Goal: Information Seeking & Learning: Learn about a topic

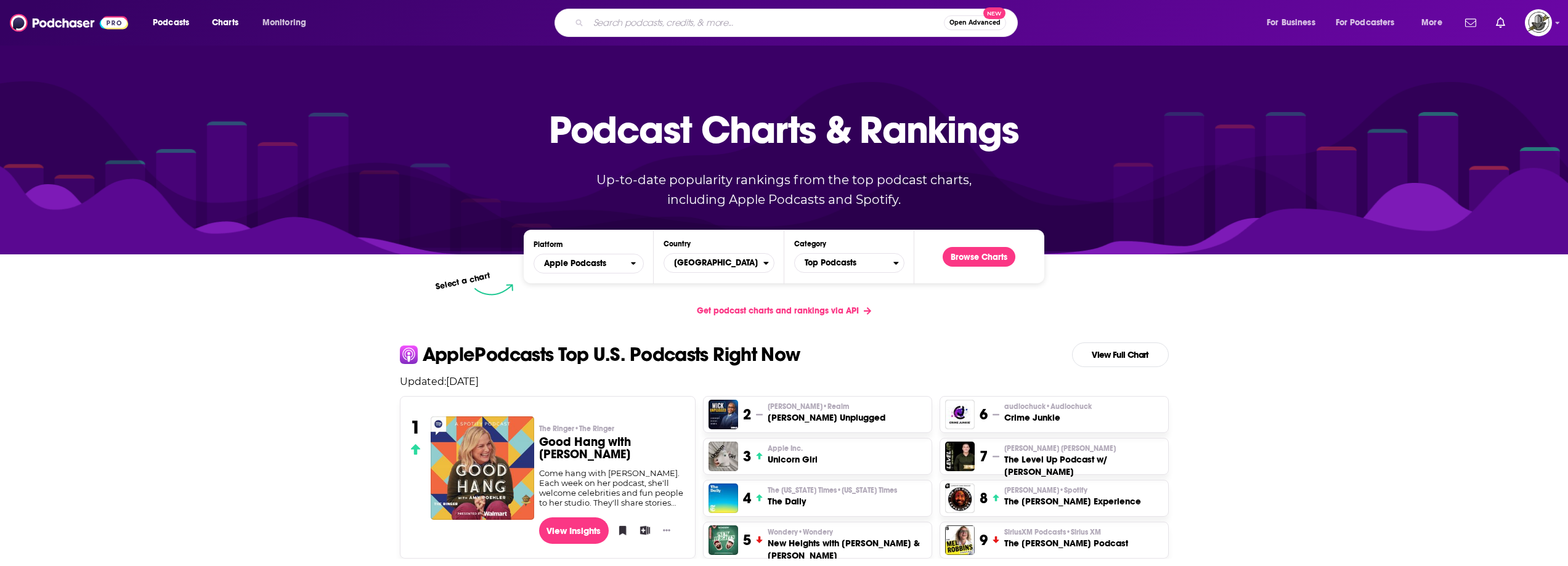
click at [722, 21] on input "Search podcasts, credits, & more..." at bounding box center [766, 22] width 355 height 19
paste input "Life as a Gringo"
type input "Life as a Gringo"
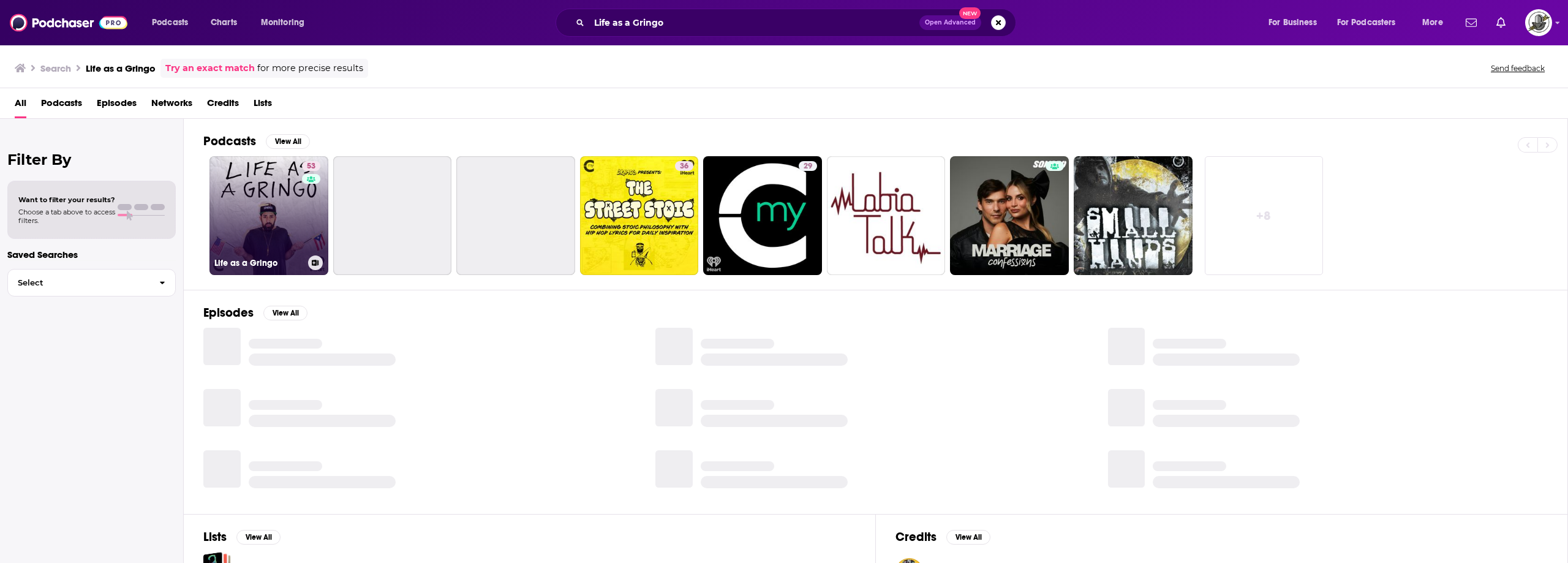
click at [262, 198] on link "53 Life as a Gringo" at bounding box center [268, 215] width 118 height 118
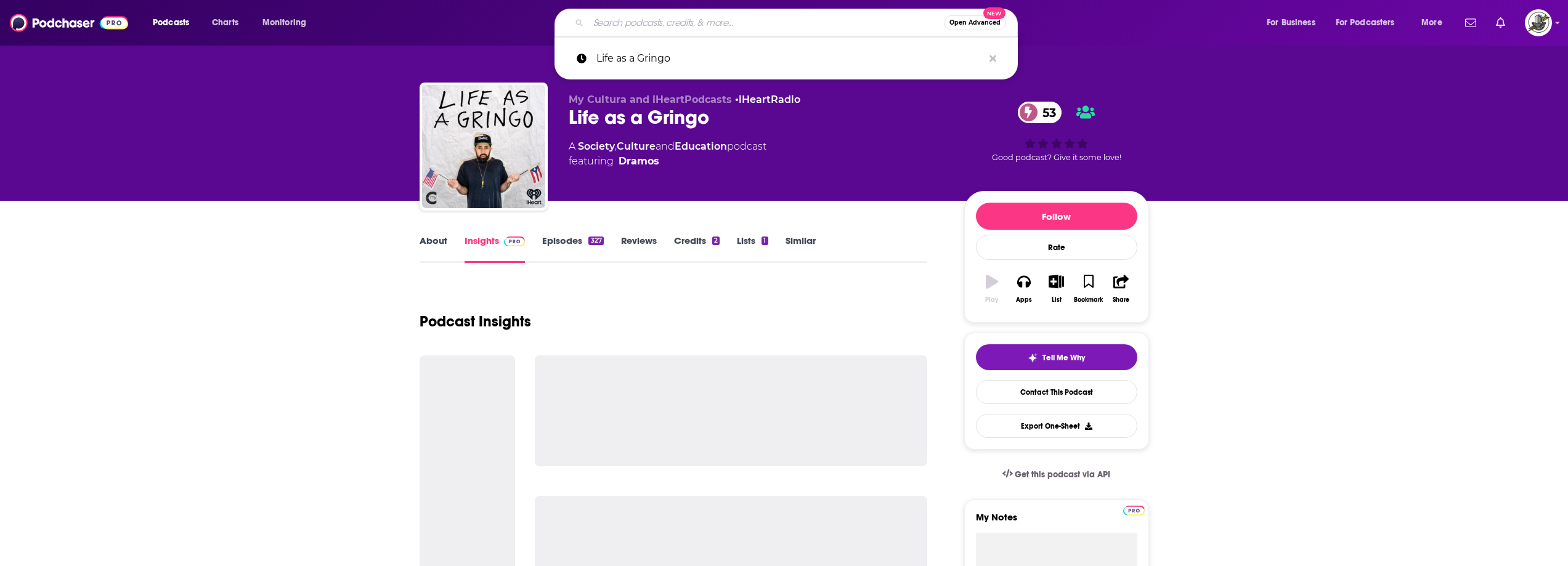
click at [845, 17] on input "Search podcasts, credits, & more..." at bounding box center [766, 22] width 355 height 19
click at [792, 24] on input "Search podcasts, credits, & more..." at bounding box center [766, 22] width 355 height 19
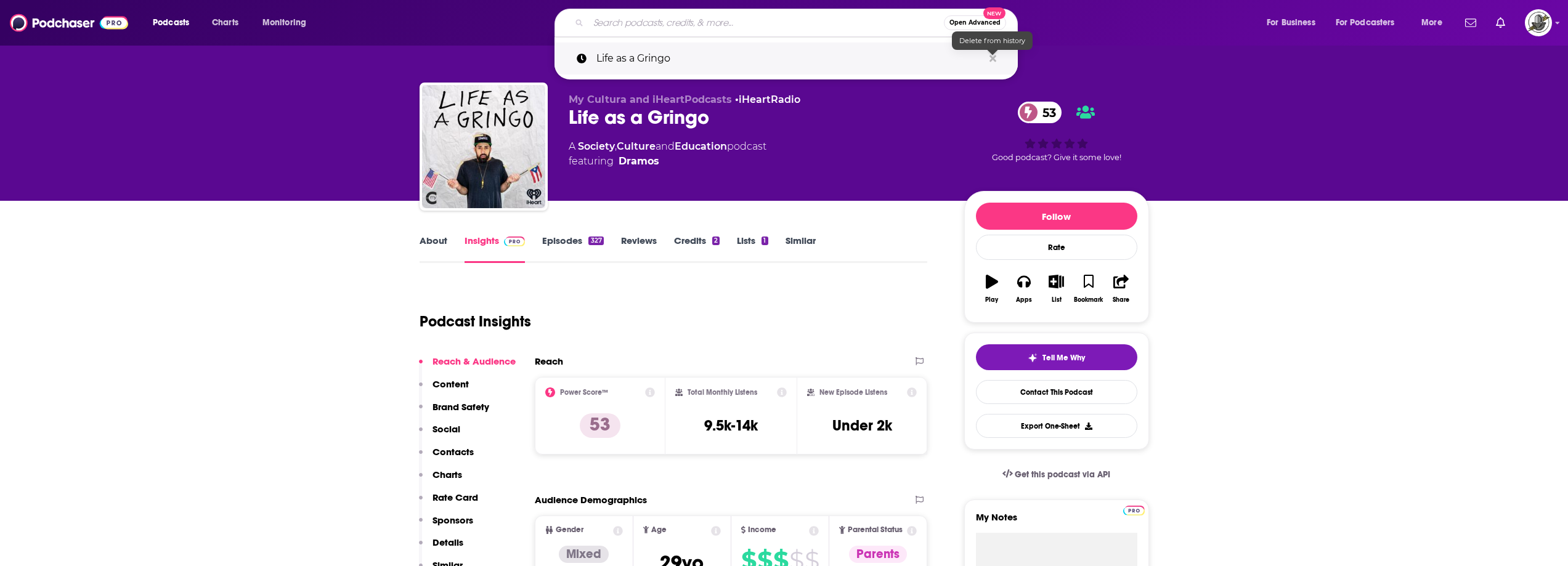
click at [994, 59] on icon "Search podcasts, credits, & more..." at bounding box center [992, 59] width 6 height 10
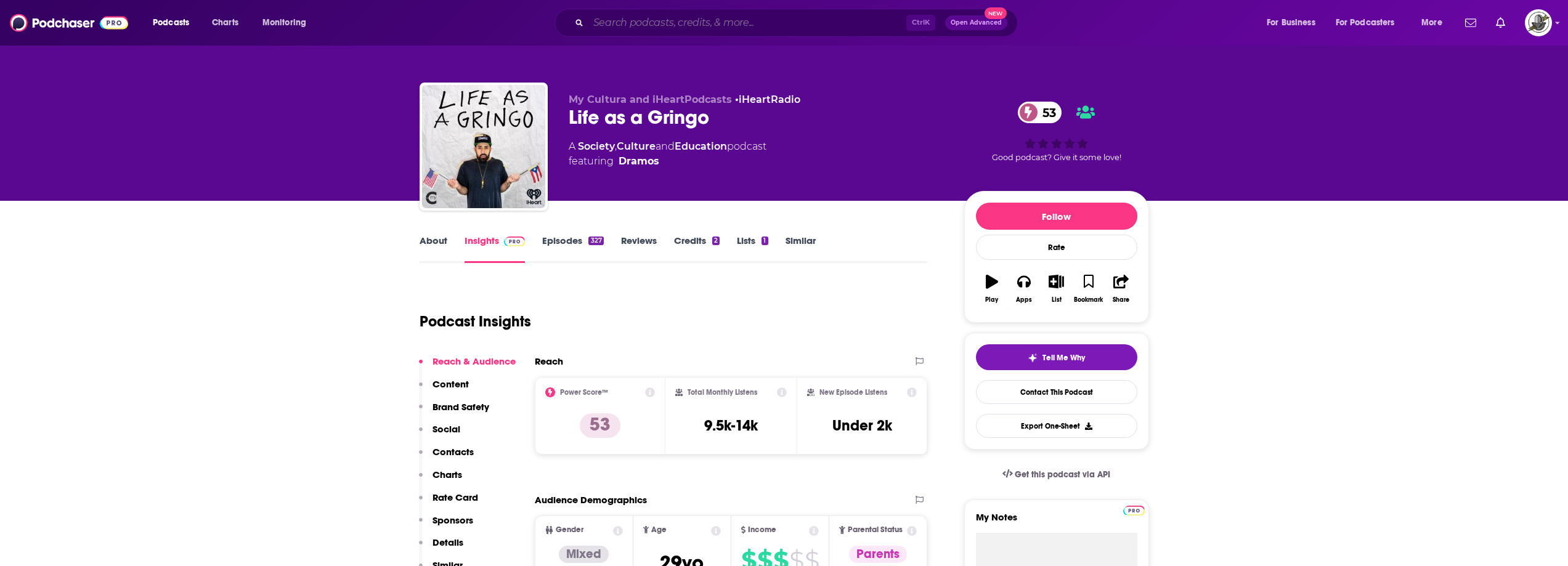
click at [705, 21] on input "Search podcasts, credits, & more..." at bounding box center [747, 22] width 318 height 19
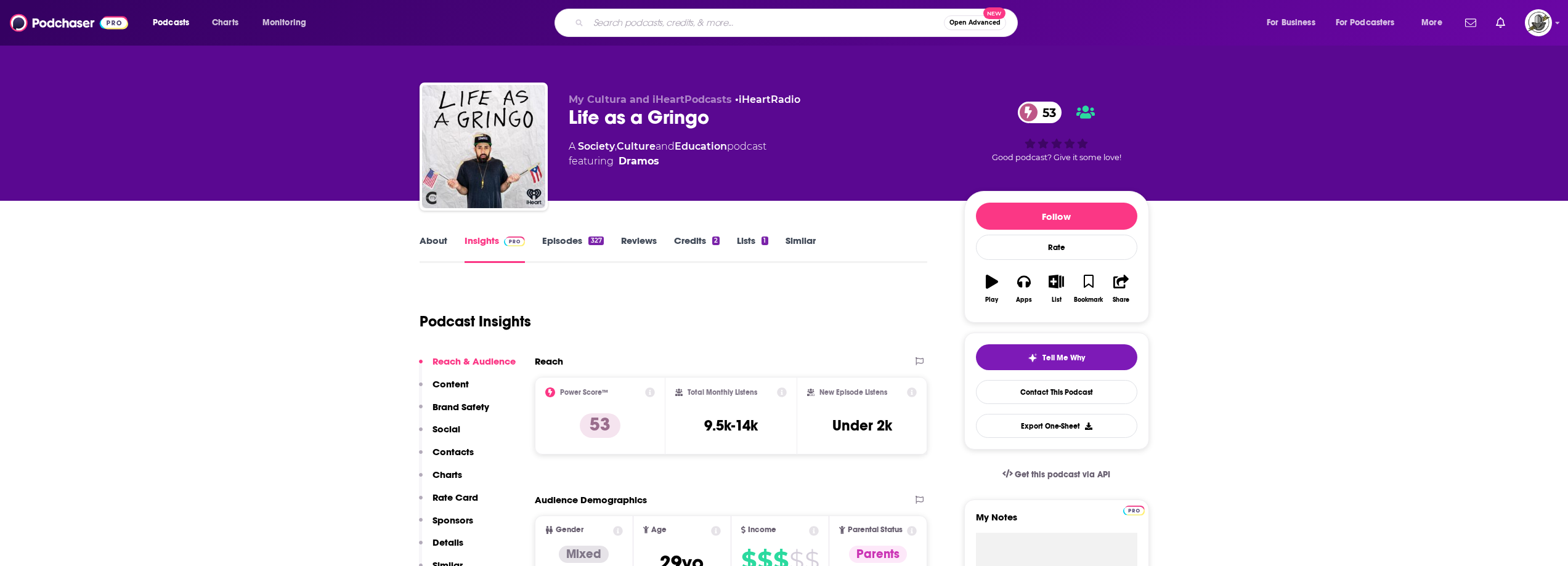
paste input "Tamarindo"
type input "Tamarindo"
click at [815, 29] on input "Tamarindo" at bounding box center [766, 22] width 355 height 19
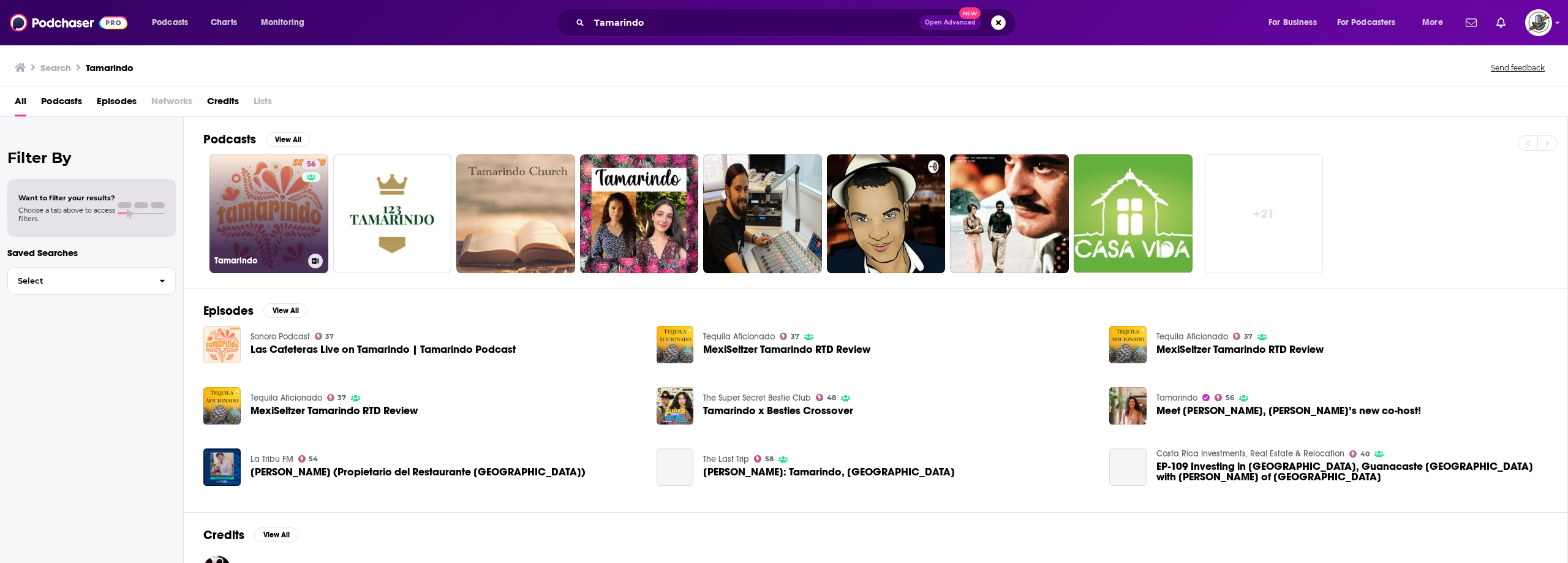
click at [310, 220] on div "56" at bounding box center [313, 206] width 21 height 94
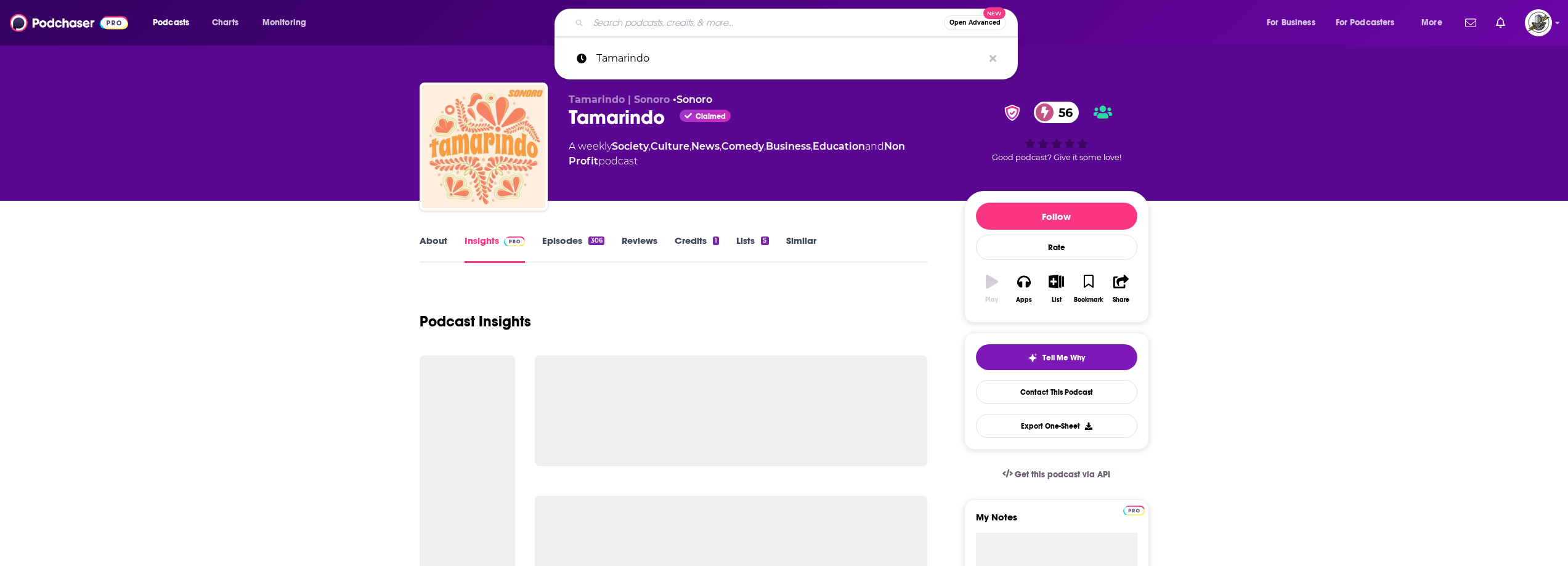
click at [792, 25] on input "Search podcasts, credits, & more..." at bounding box center [766, 22] width 355 height 19
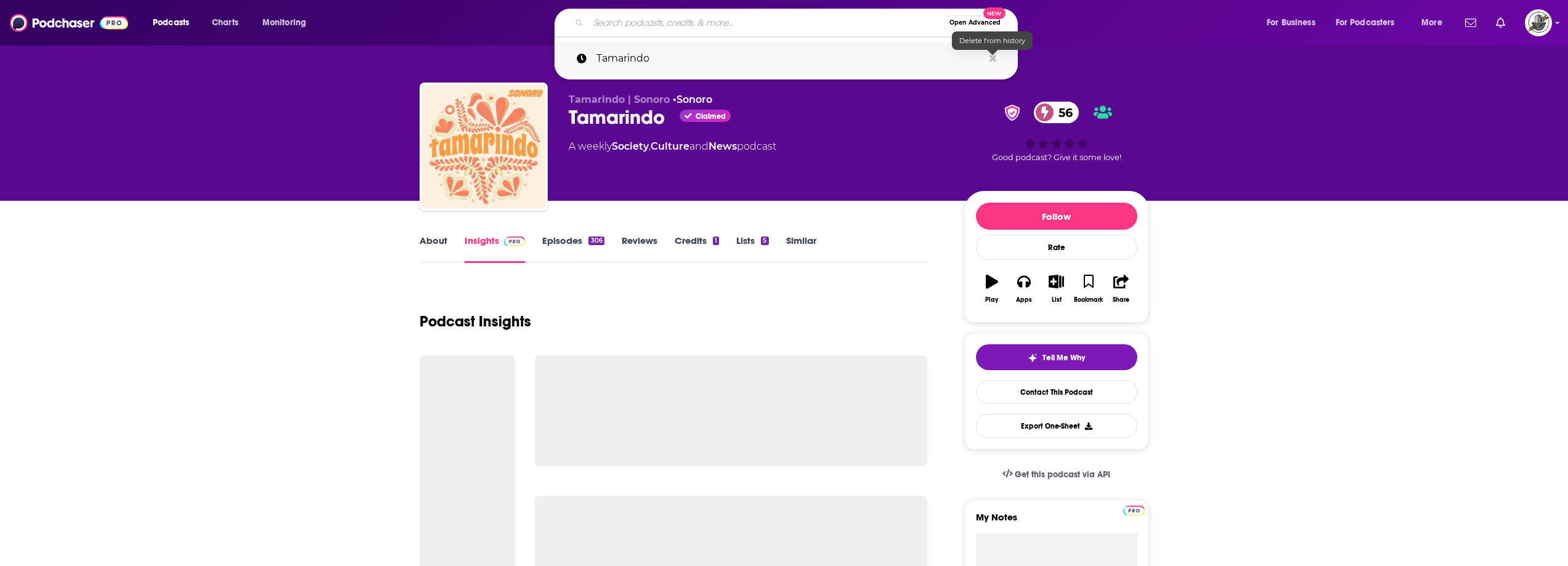
click at [995, 57] on icon "Search podcasts, credits, & more..." at bounding box center [992, 57] width 6 height 6
